Goal: Information Seeking & Learning: Check status

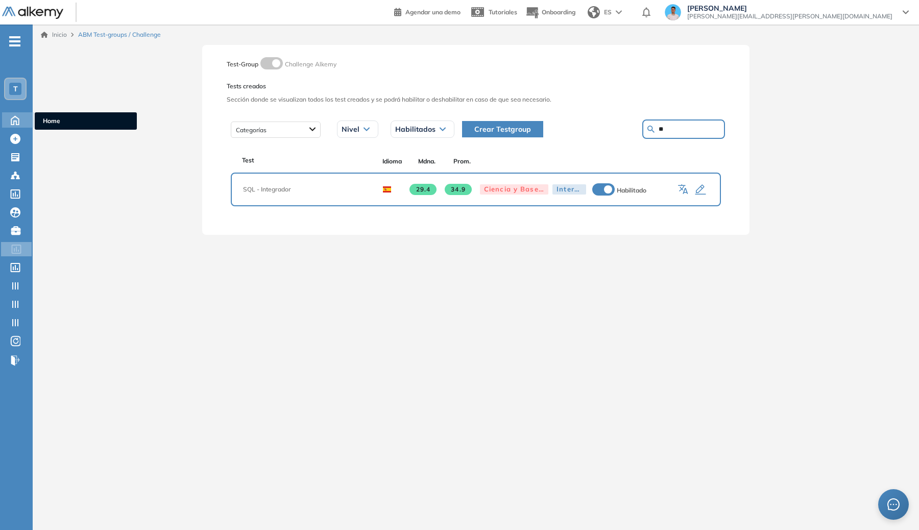
click at [14, 124] on icon at bounding box center [15, 120] width 8 height 9
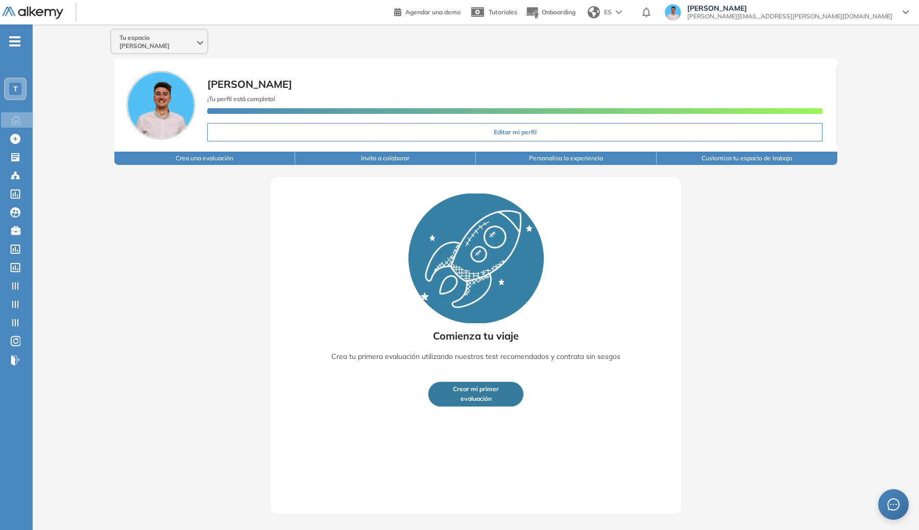
click at [17, 68] on ul "T Home Home Crear Evaluación Crear Evaluación Evaluaciones Evaluaciones Candida…" at bounding box center [16, 205] width 33 height 328
click at [18, 78] on div "T" at bounding box center [15, 89] width 22 height 22
click at [15, 88] on span "T" at bounding box center [15, 89] width 5 height 8
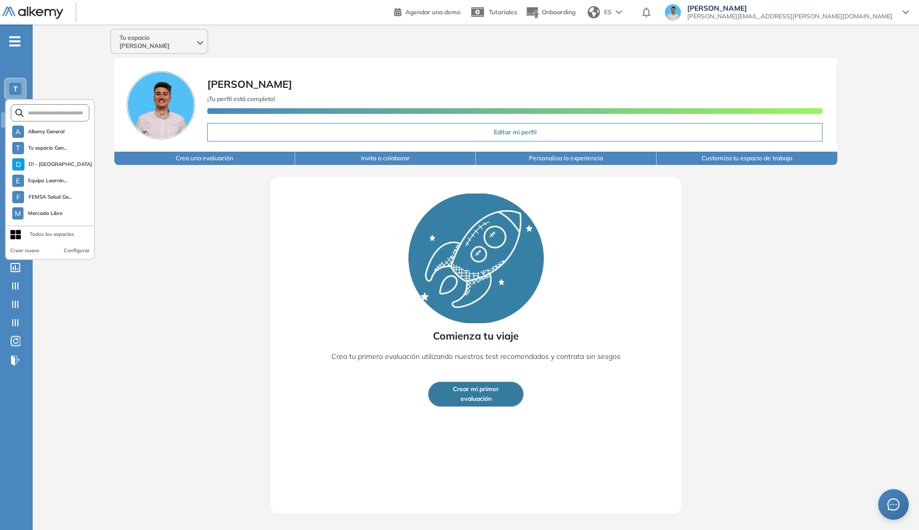
click at [42, 65] on div "Tu espacio Genaro Genaro Lambertucci ¡Tu perfil está completo! Editar mi perfil…" at bounding box center [476, 269] width 886 height 489
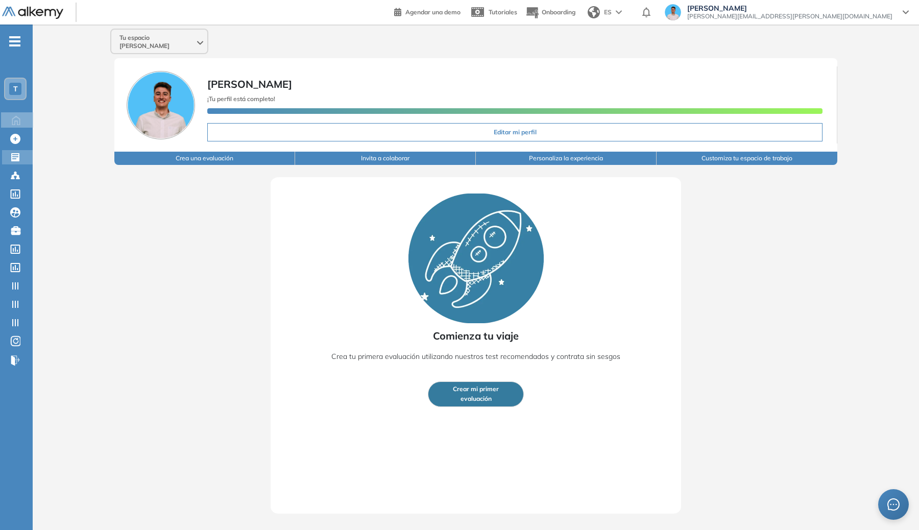
click at [15, 163] on div "Evaluaciones Evaluaciones" at bounding box center [17, 157] width 31 height 14
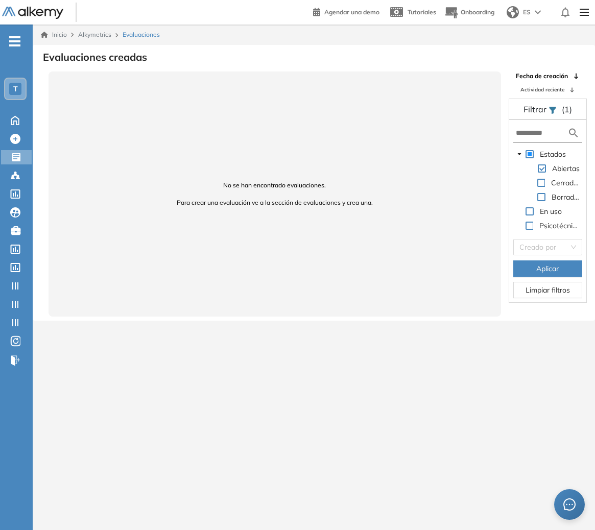
click at [26, 94] on div "T" at bounding box center [15, 89] width 22 height 22
click at [22, 92] on div "T" at bounding box center [15, 89] width 20 height 20
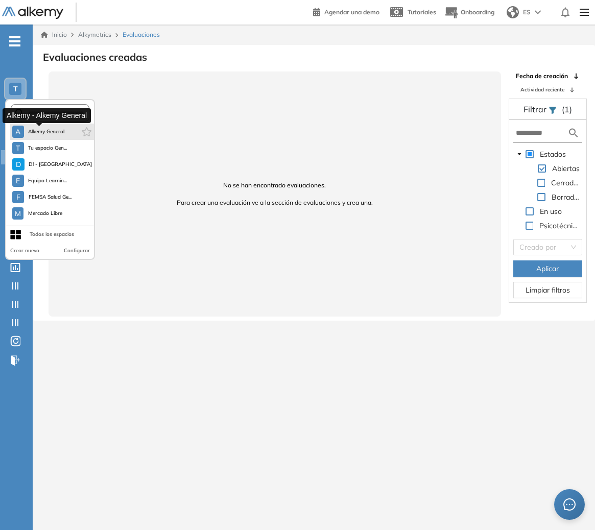
click at [43, 132] on span "Alkemy General" at bounding box center [46, 132] width 37 height 8
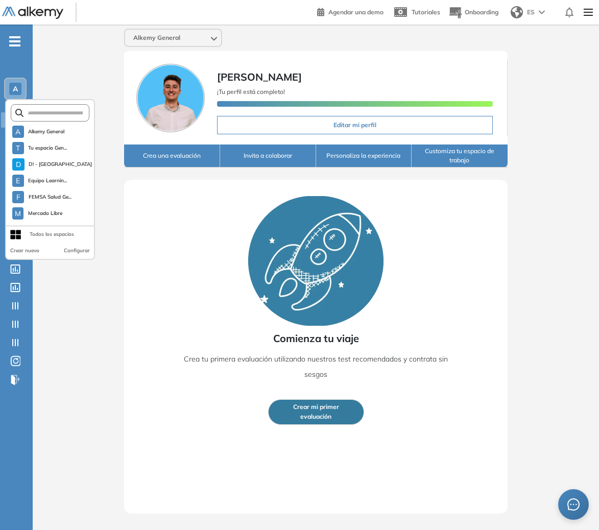
click at [584, 17] on img at bounding box center [588, 12] width 17 height 20
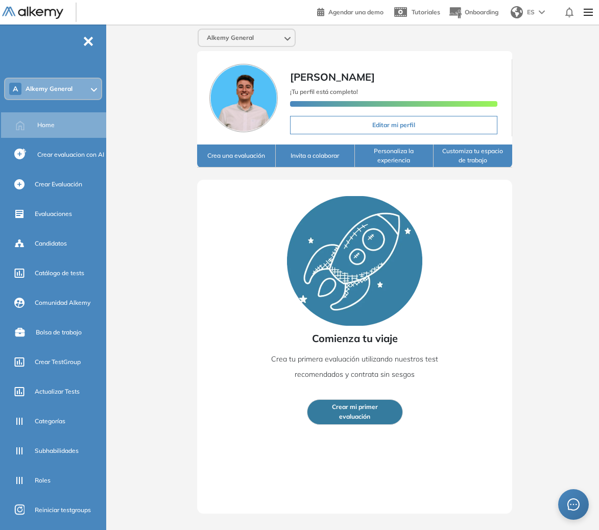
scroll to position [66, 0]
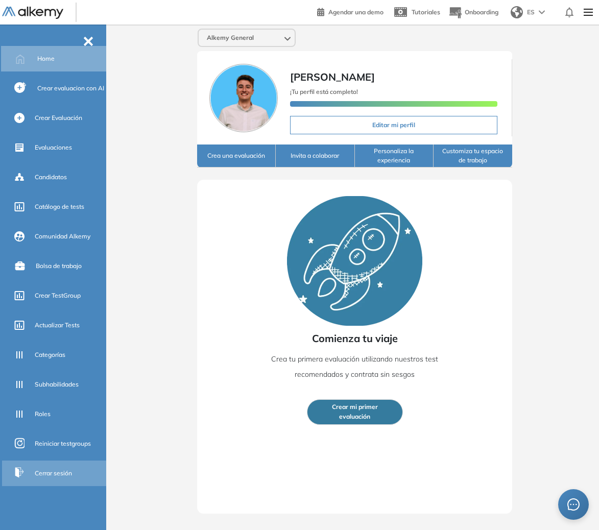
click at [51, 468] on div "Cerrar sesión" at bounding box center [69, 473] width 69 height 17
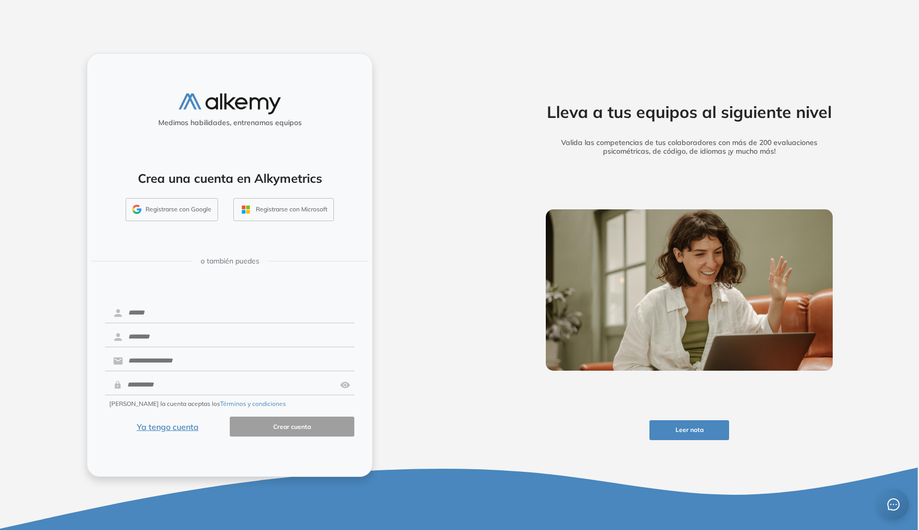
click at [143, 221] on button "Registrarse con Google" at bounding box center [172, 209] width 92 height 23
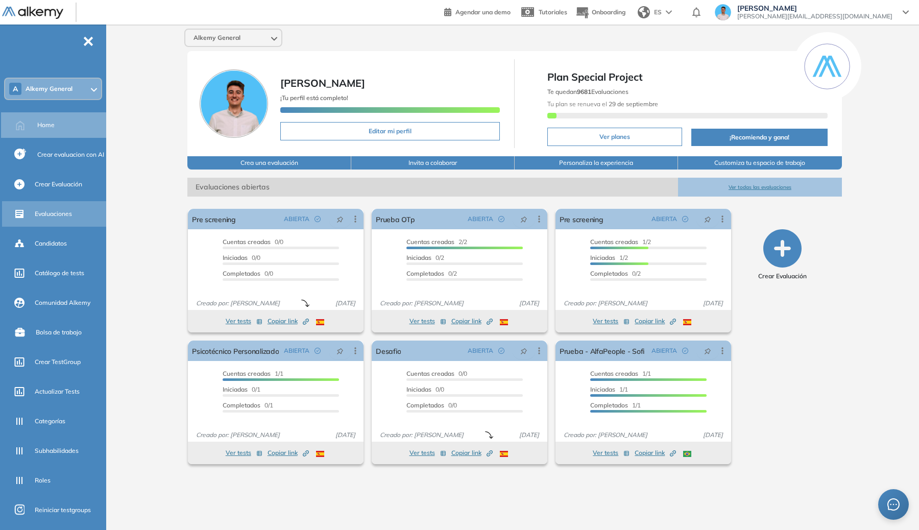
click at [68, 209] on span "Evaluaciones" at bounding box center [53, 213] width 37 height 9
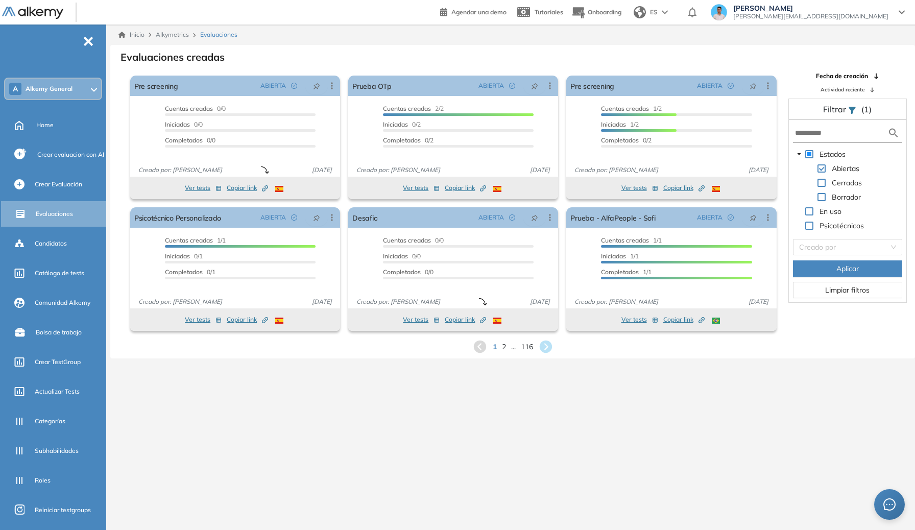
click at [818, 196] on span at bounding box center [821, 197] width 8 height 8
drag, startPoint x: 846, startPoint y: 255, endPoint x: 847, endPoint y: 261, distance: 5.6
click at [847, 257] on div "Estados Abiertas Cerradas Borrador En uso Psicotécnicos Creado por Aplicar Limp…" at bounding box center [847, 211] width 117 height 182
click at [848, 266] on span "Aplicar" at bounding box center [847, 268] width 22 height 11
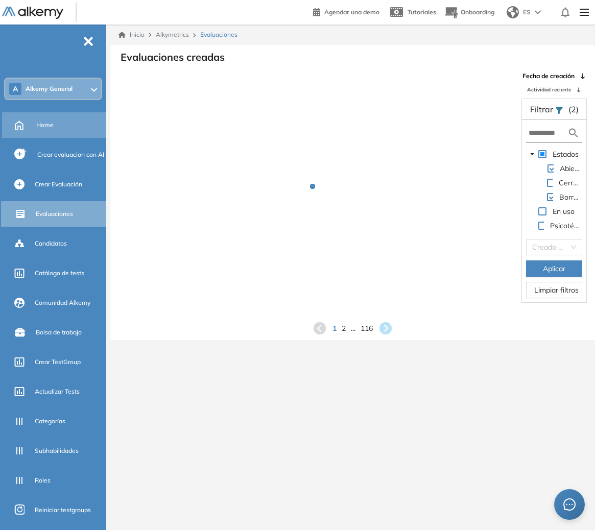
click at [44, 123] on span "Home" at bounding box center [44, 125] width 17 height 9
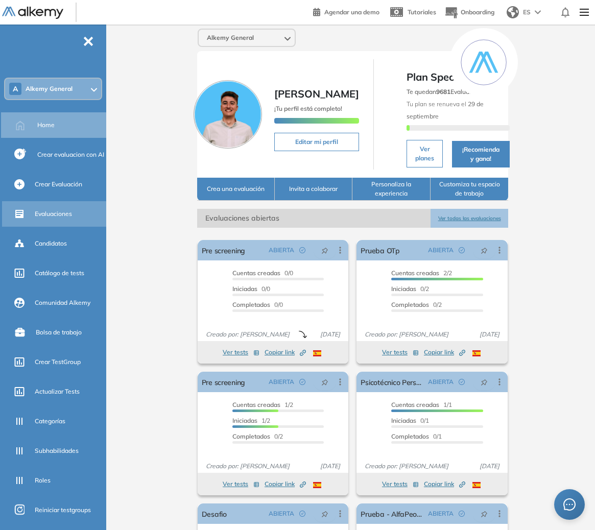
click at [60, 210] on span "Evaluaciones" at bounding box center [53, 213] width 37 height 9
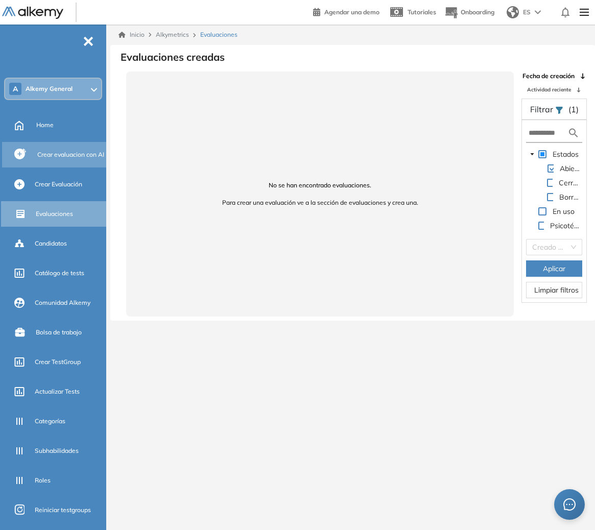
click at [50, 167] on div "Crear evaluacion con AI" at bounding box center [55, 155] width 106 height 26
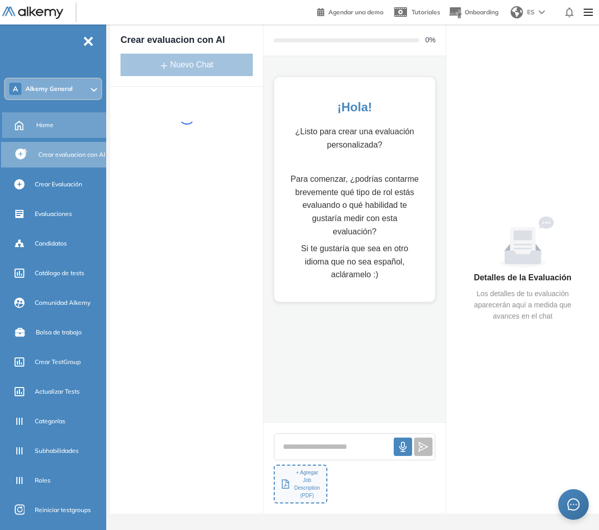
click at [54, 118] on div "Home" at bounding box center [70, 124] width 68 height 17
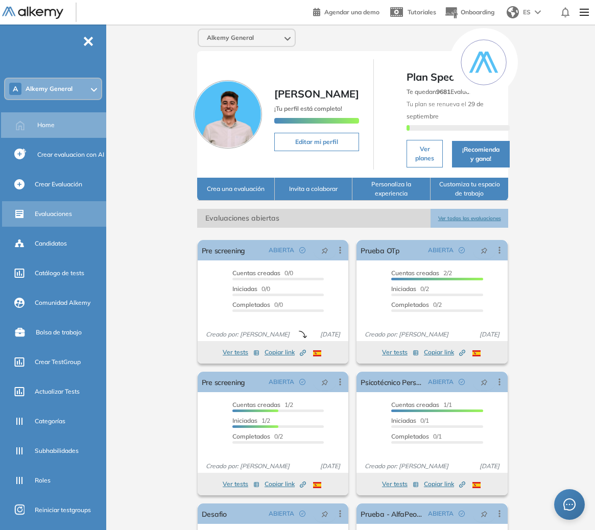
click at [58, 209] on div "Evaluaciones" at bounding box center [69, 213] width 69 height 17
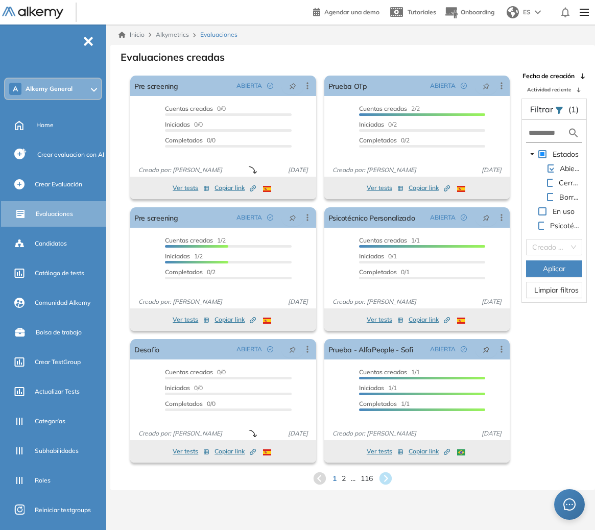
click at [430, 37] on div "Inicio Alkymetrics Evaluaciones" at bounding box center [352, 34] width 468 height 9
click at [550, 193] on span at bounding box center [551, 197] width 8 height 8
click at [546, 275] on button "Aplicar" at bounding box center [554, 268] width 56 height 16
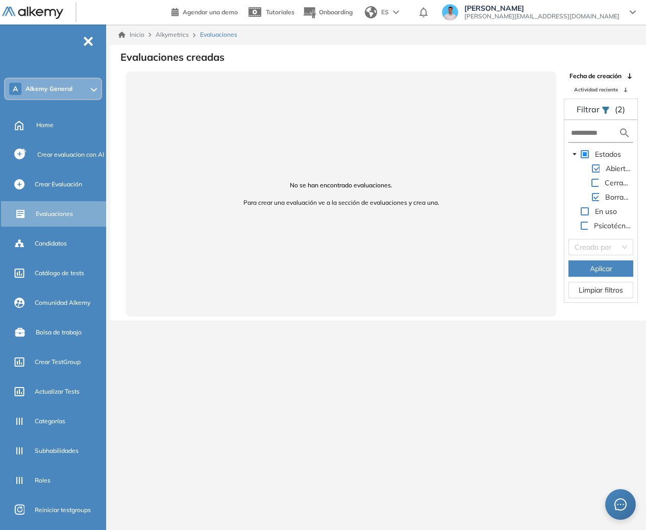
click at [541, 342] on div "Inicio Alkymetrics Evaluaciones Evaluaciones creadas No se han encontrado evalu…" at bounding box center [378, 290] width 536 height 530
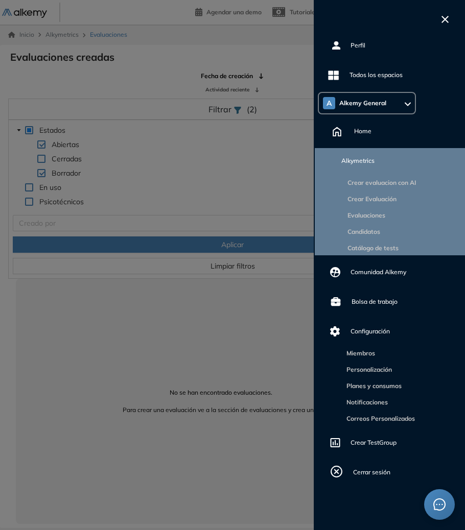
click at [449, 18] on button "button" at bounding box center [444, 18] width 15 height 12
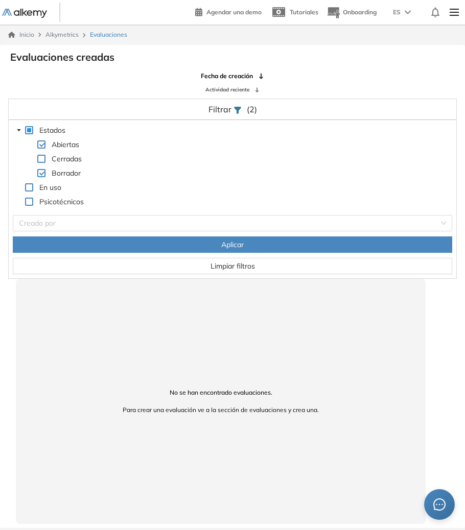
click at [200, 250] on button "Aplicar" at bounding box center [232, 244] width 439 height 16
click at [40, 172] on span at bounding box center [41, 173] width 8 height 8
click at [35, 159] on span at bounding box center [31, 159] width 12 height 12
click at [37, 158] on div "Cerradas" at bounding box center [48, 160] width 71 height 14
click at [39, 158] on span at bounding box center [41, 159] width 8 height 8
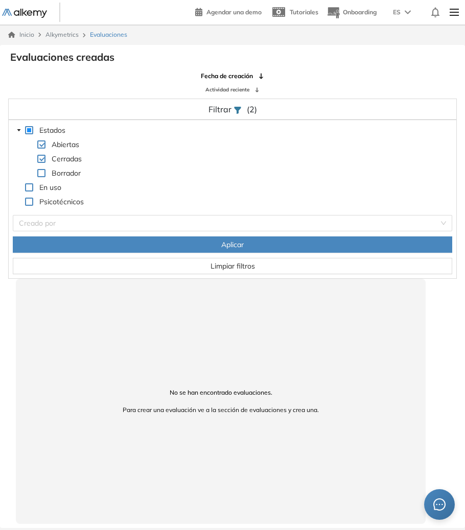
click at [171, 242] on button "Aplicar" at bounding box center [232, 244] width 439 height 16
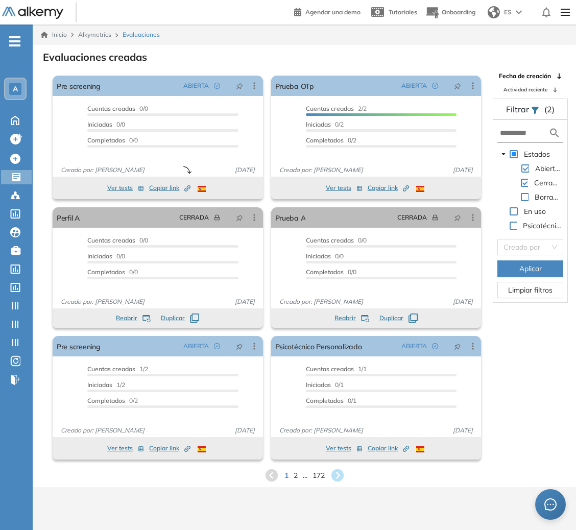
click at [524, 195] on span at bounding box center [525, 197] width 8 height 8
click at [522, 269] on span "Aplicar" at bounding box center [530, 268] width 22 height 11
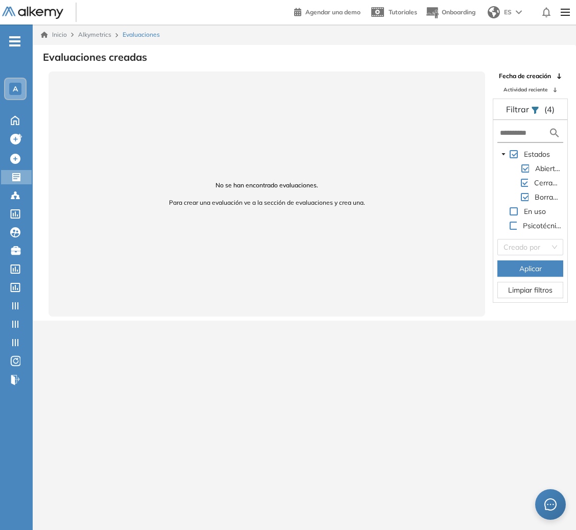
click at [526, 177] on div "Cerradas" at bounding box center [530, 184] width 66 height 14
click at [526, 179] on span at bounding box center [524, 183] width 7 height 8
click at [519, 263] on span "Aplicar" at bounding box center [530, 268] width 22 height 11
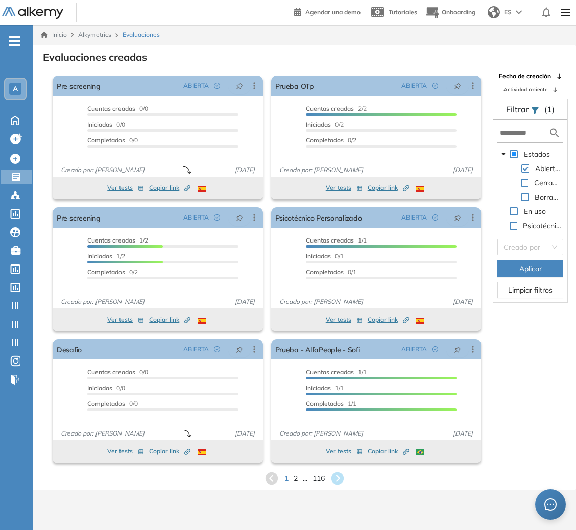
click at [524, 197] on span at bounding box center [525, 197] width 8 height 8
click at [532, 266] on span "Aplicar" at bounding box center [530, 268] width 22 height 11
click at [521, 195] on span at bounding box center [525, 197] width 8 height 8
click at [520, 269] on span "Aplicar" at bounding box center [530, 268] width 22 height 11
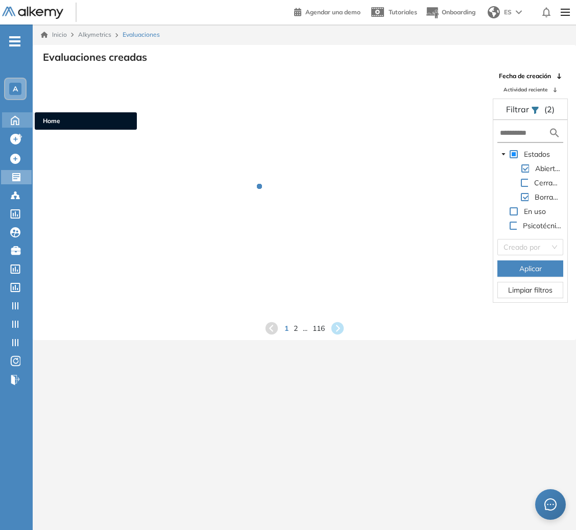
click at [17, 122] on icon at bounding box center [15, 119] width 18 height 12
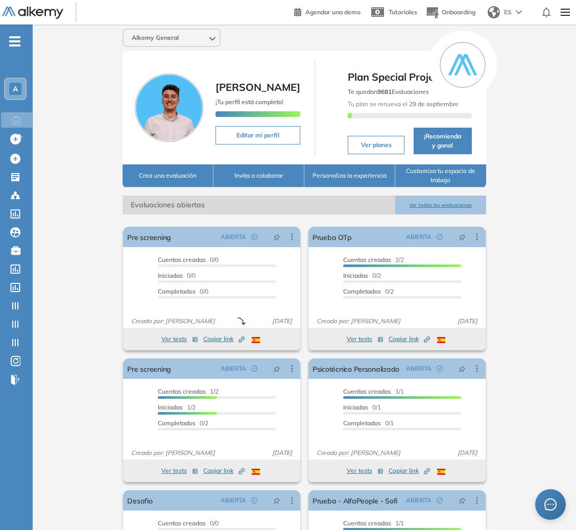
click at [19, 87] on div "A" at bounding box center [15, 89] width 12 height 12
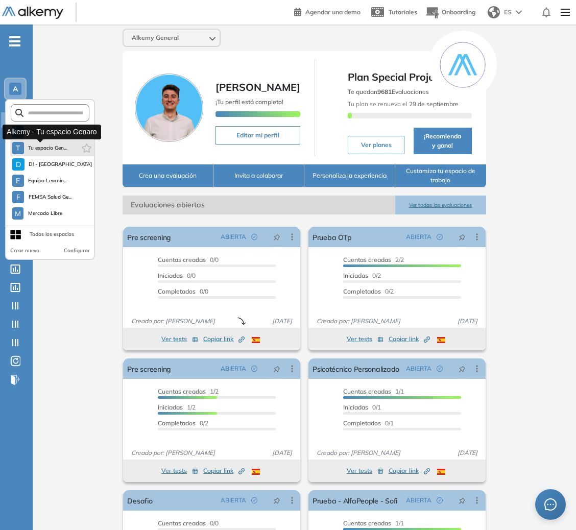
click at [33, 148] on span "Tu espacio Gen..." at bounding box center [47, 148] width 39 height 8
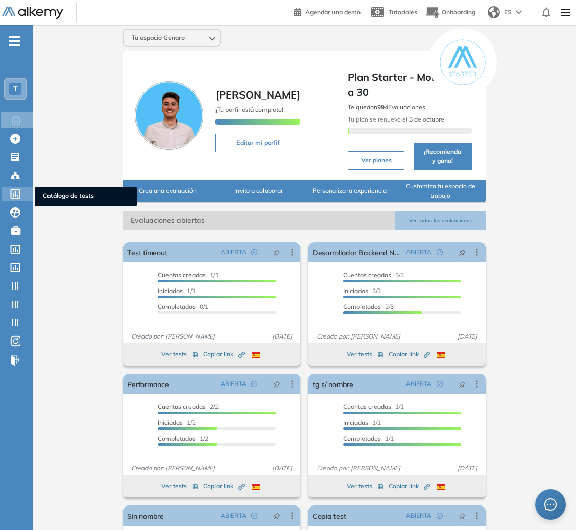
click at [18, 189] on div at bounding box center [16, 193] width 12 height 12
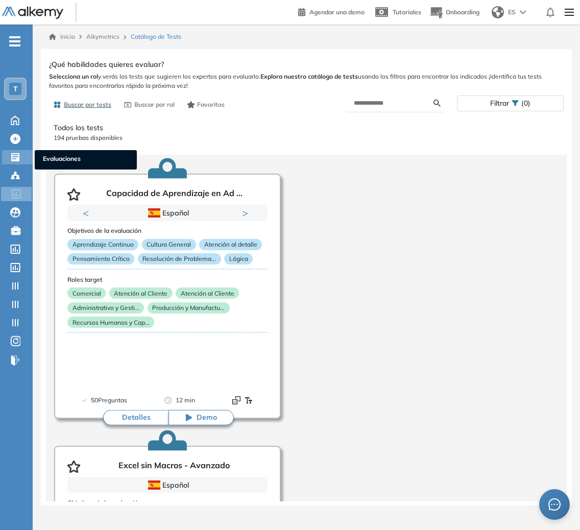
click at [17, 159] on icon at bounding box center [15, 157] width 8 height 8
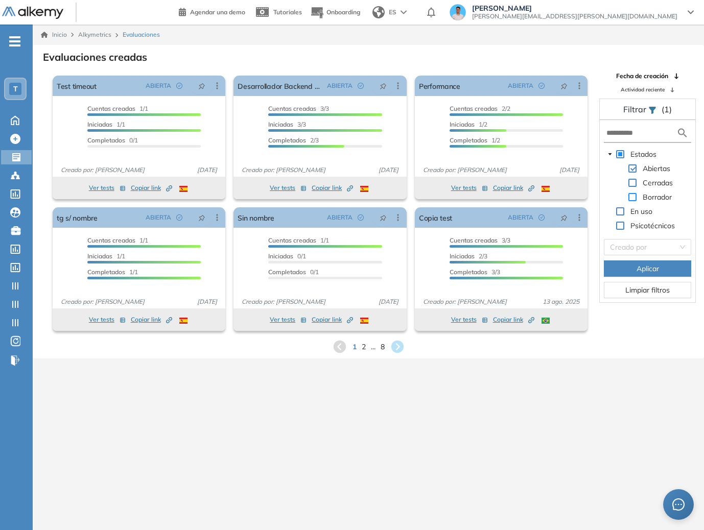
click at [633, 196] on span at bounding box center [632, 197] width 8 height 8
click at [651, 260] on button "Aplicar" at bounding box center [647, 268] width 87 height 16
